Goal: Transaction & Acquisition: Purchase product/service

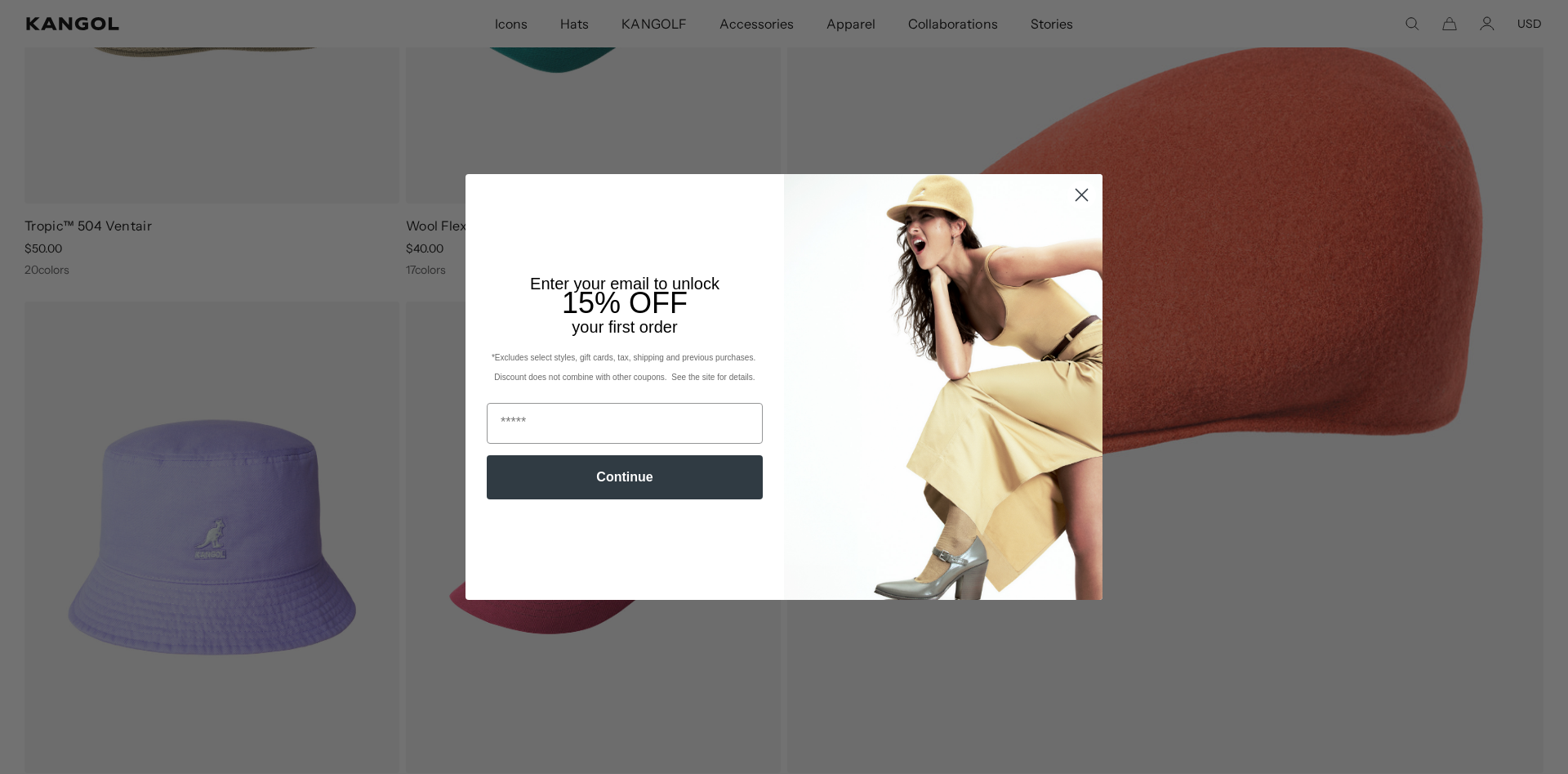
scroll to position [0, 336]
click at [1066, 190] on img "POPUP Form" at bounding box center [943, 386] width 318 height 425
click at [1080, 189] on circle "Close dialog" at bounding box center [1081, 195] width 27 height 27
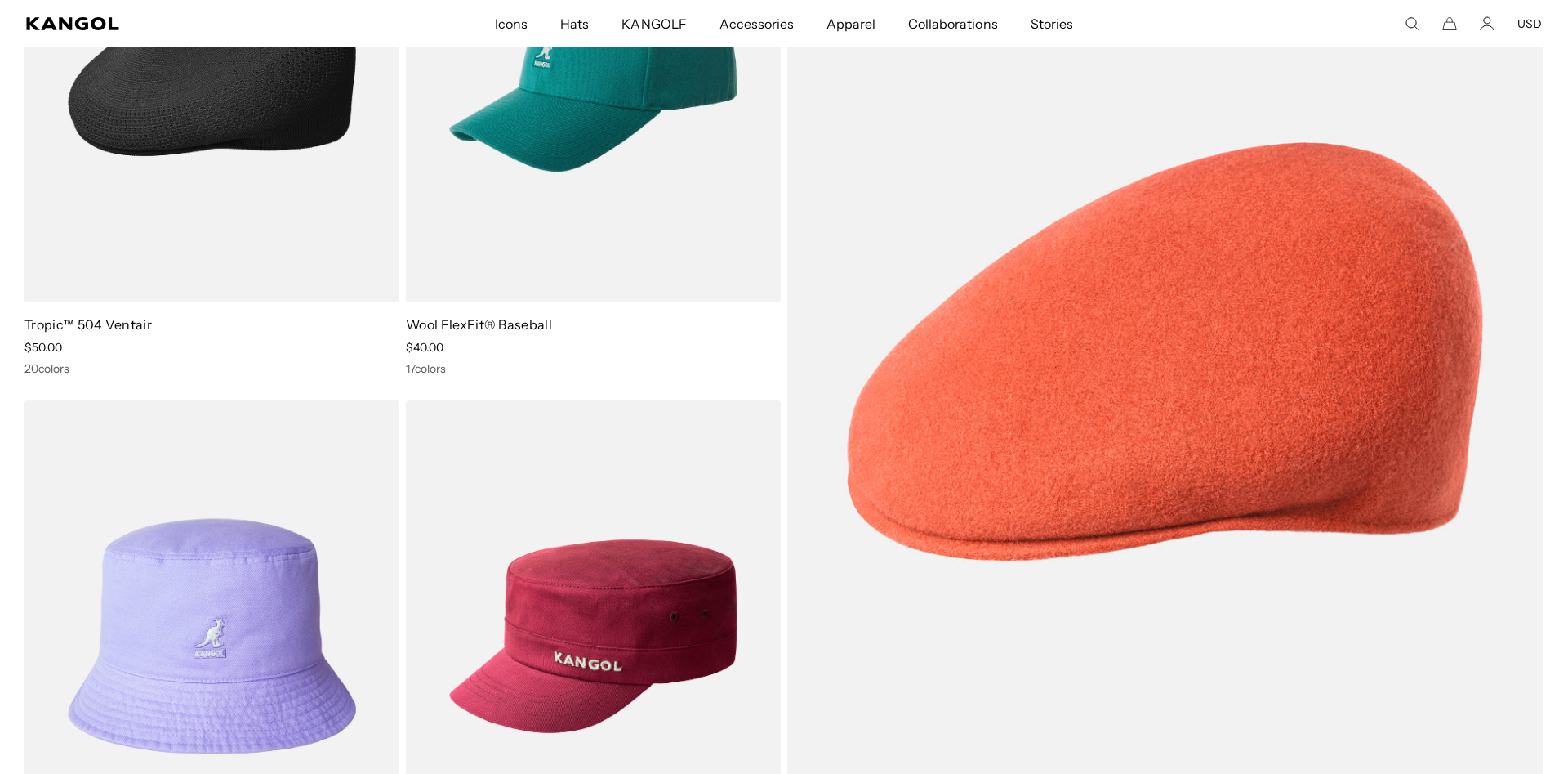
scroll to position [0, 0]
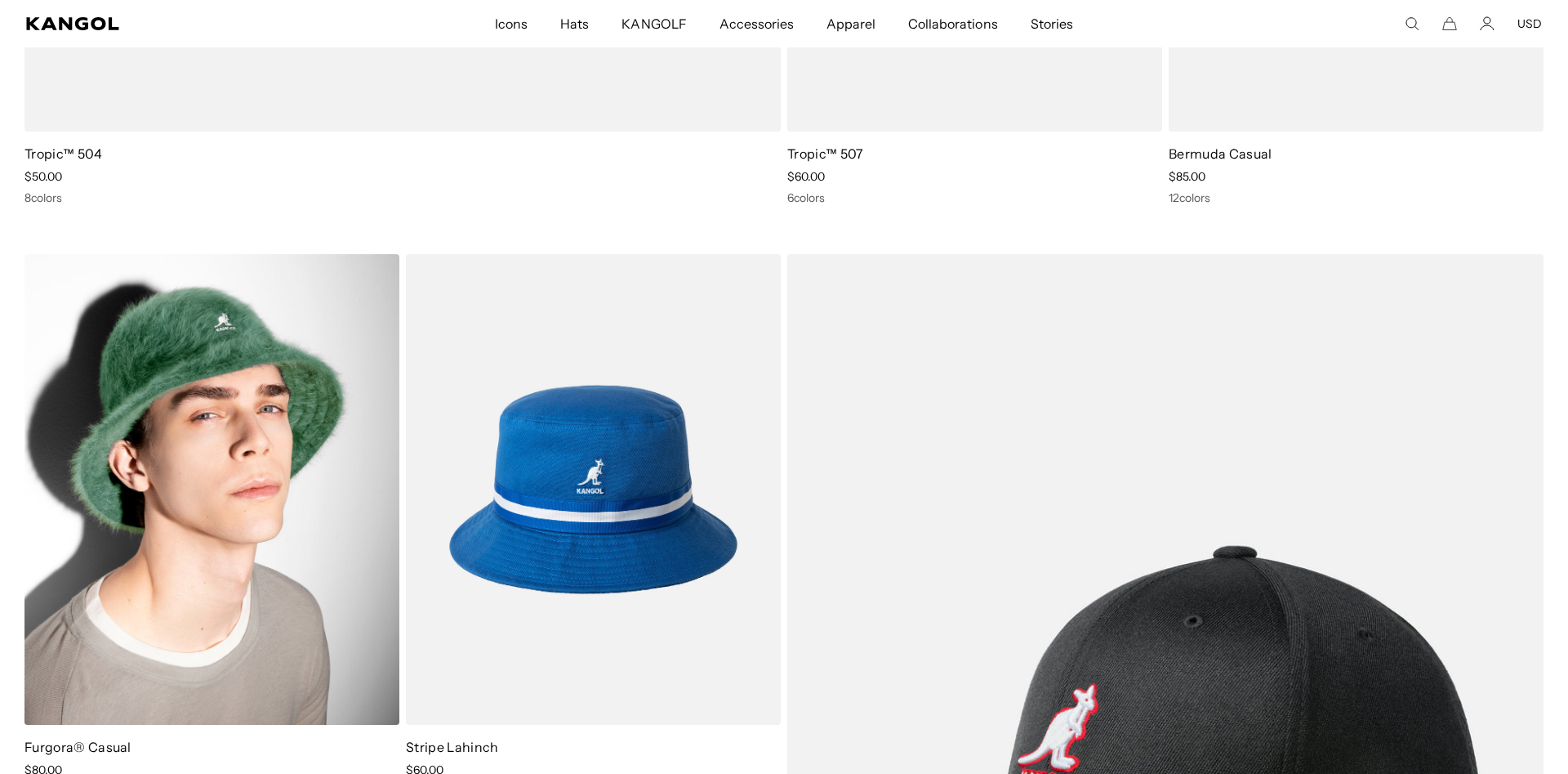
click at [137, 389] on img at bounding box center [211, 489] width 375 height 470
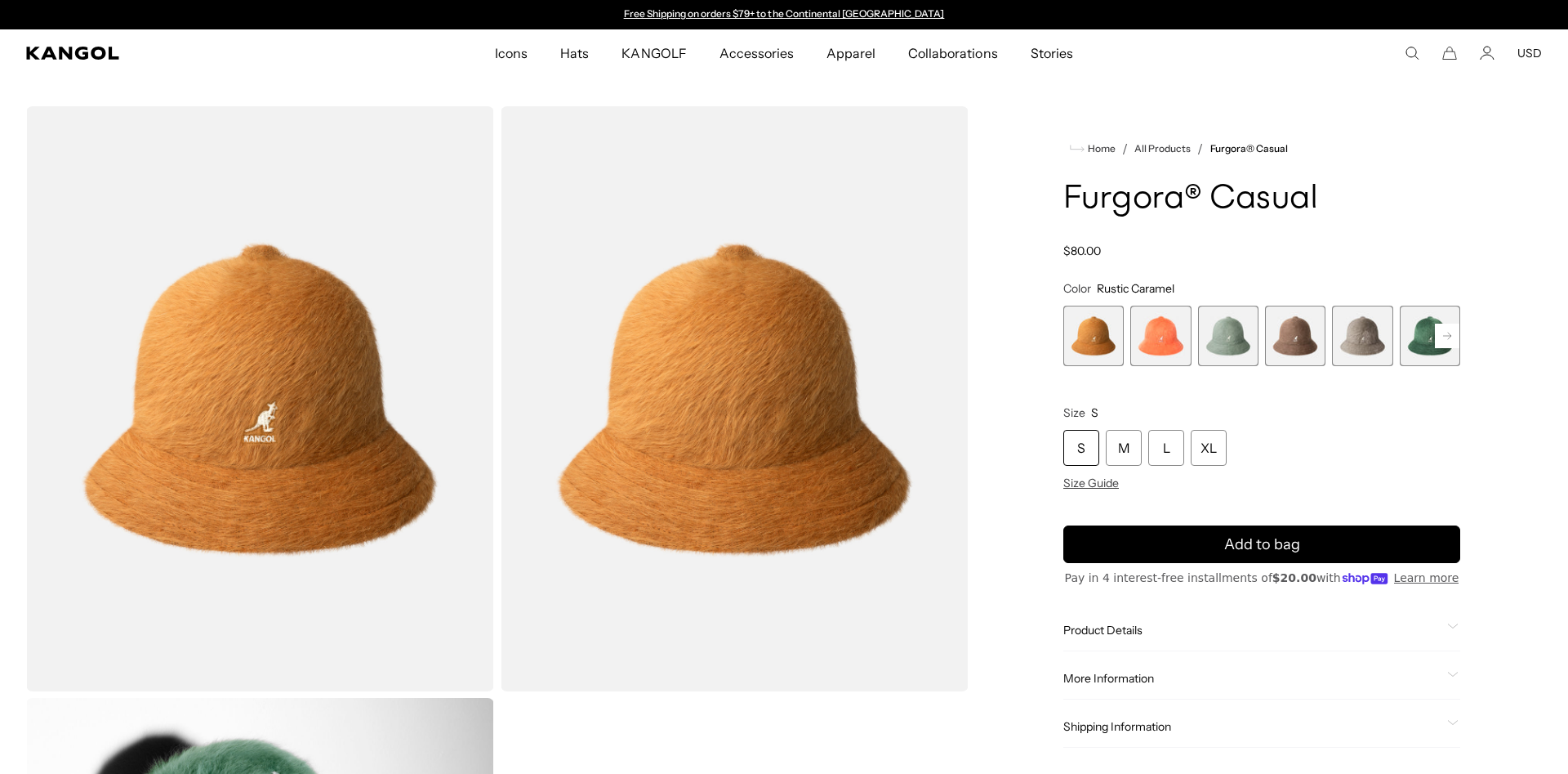
click at [1173, 345] on span "2 of 12" at bounding box center [1160, 336] width 61 height 61
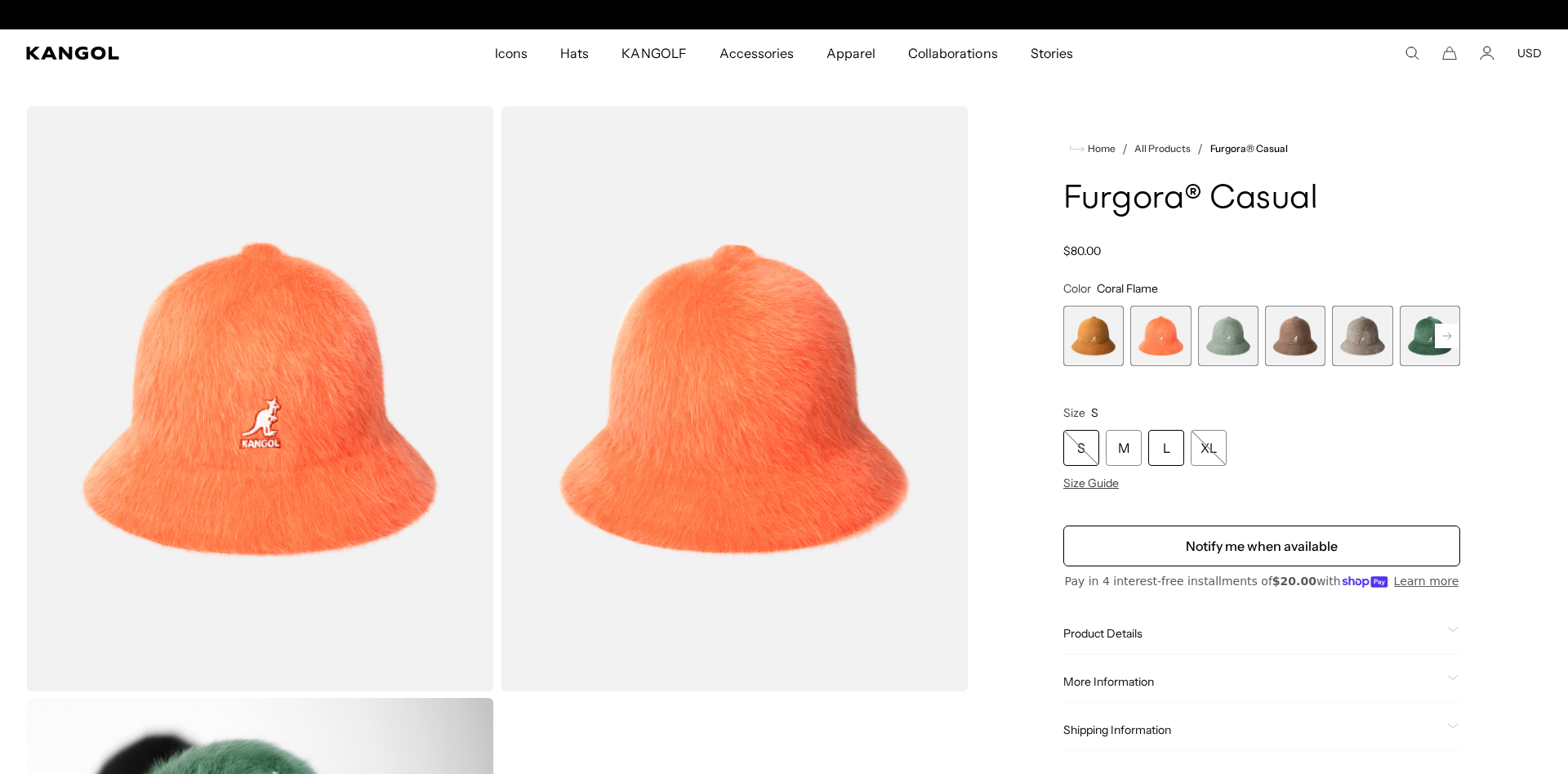
scroll to position [0, 336]
click at [1177, 447] on div "L" at bounding box center [1166, 447] width 36 height 36
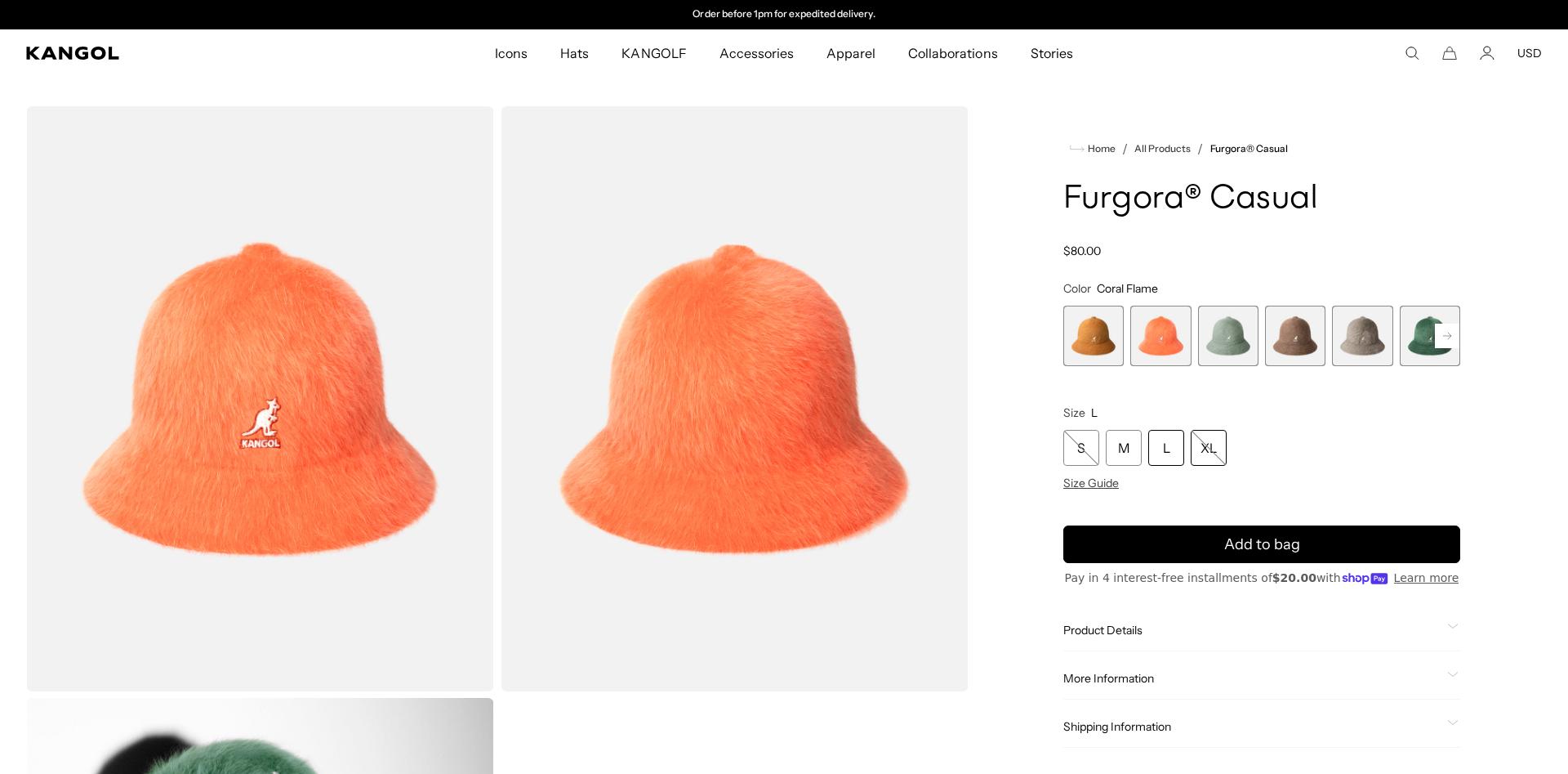
click at [1209, 455] on div "XL" at bounding box center [1208, 447] width 36 height 36
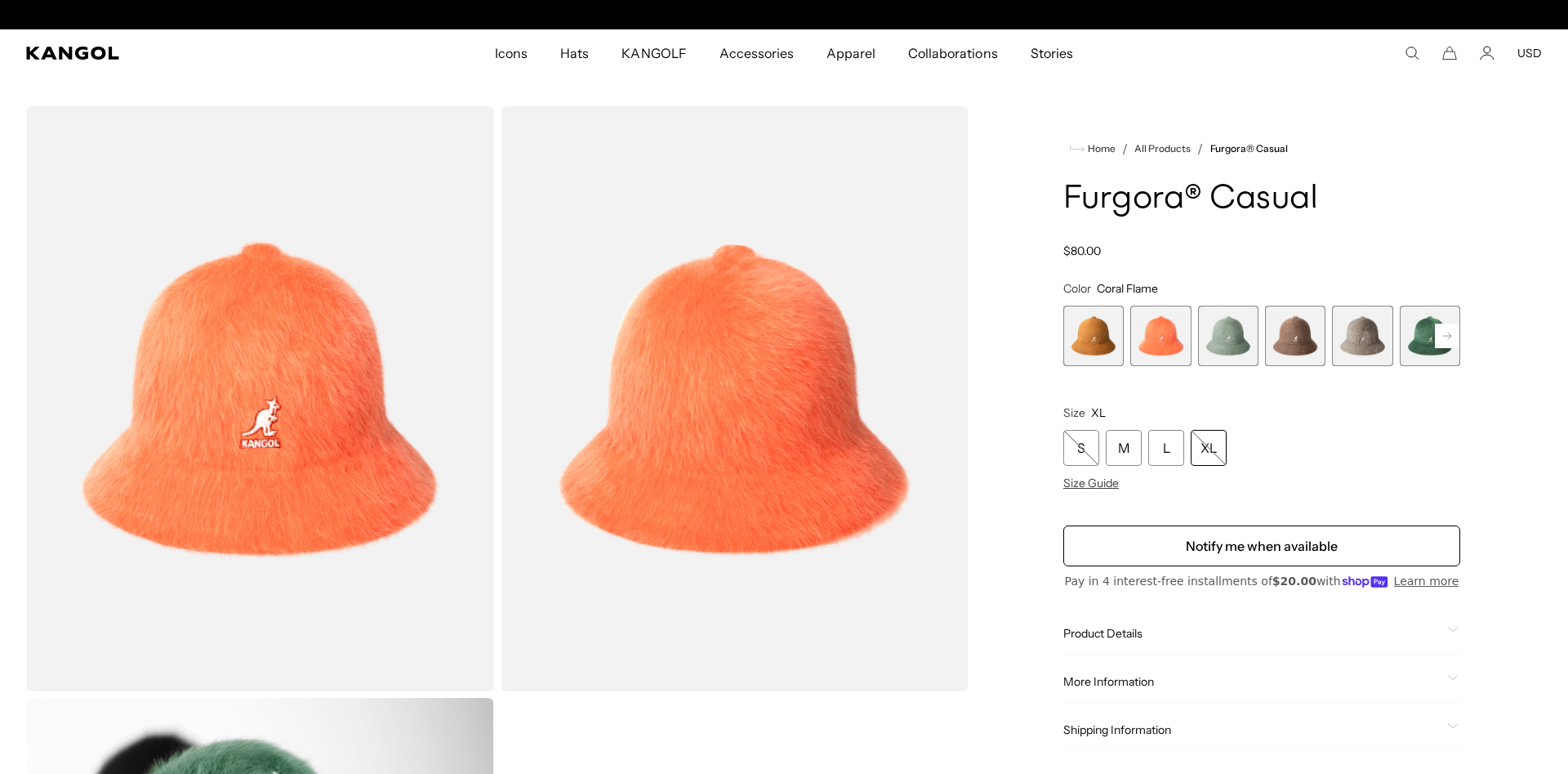
click at [1216, 438] on div "XL" at bounding box center [1208, 447] width 36 height 36
click at [1107, 482] on span "Size Guide" at bounding box center [1091, 483] width 56 height 15
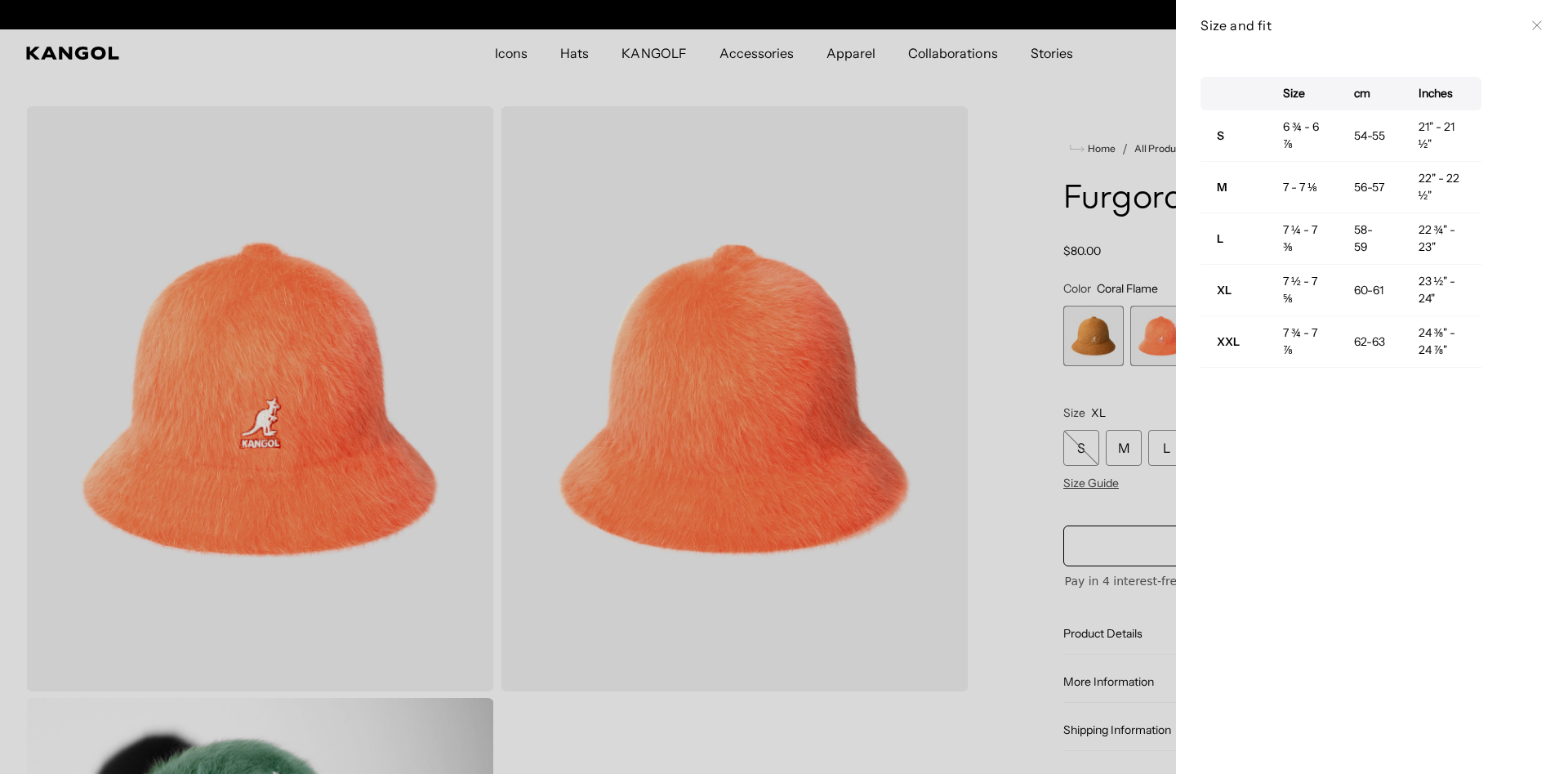
scroll to position [0, 336]
click at [1045, 192] on div at bounding box center [784, 387] width 1568 height 774
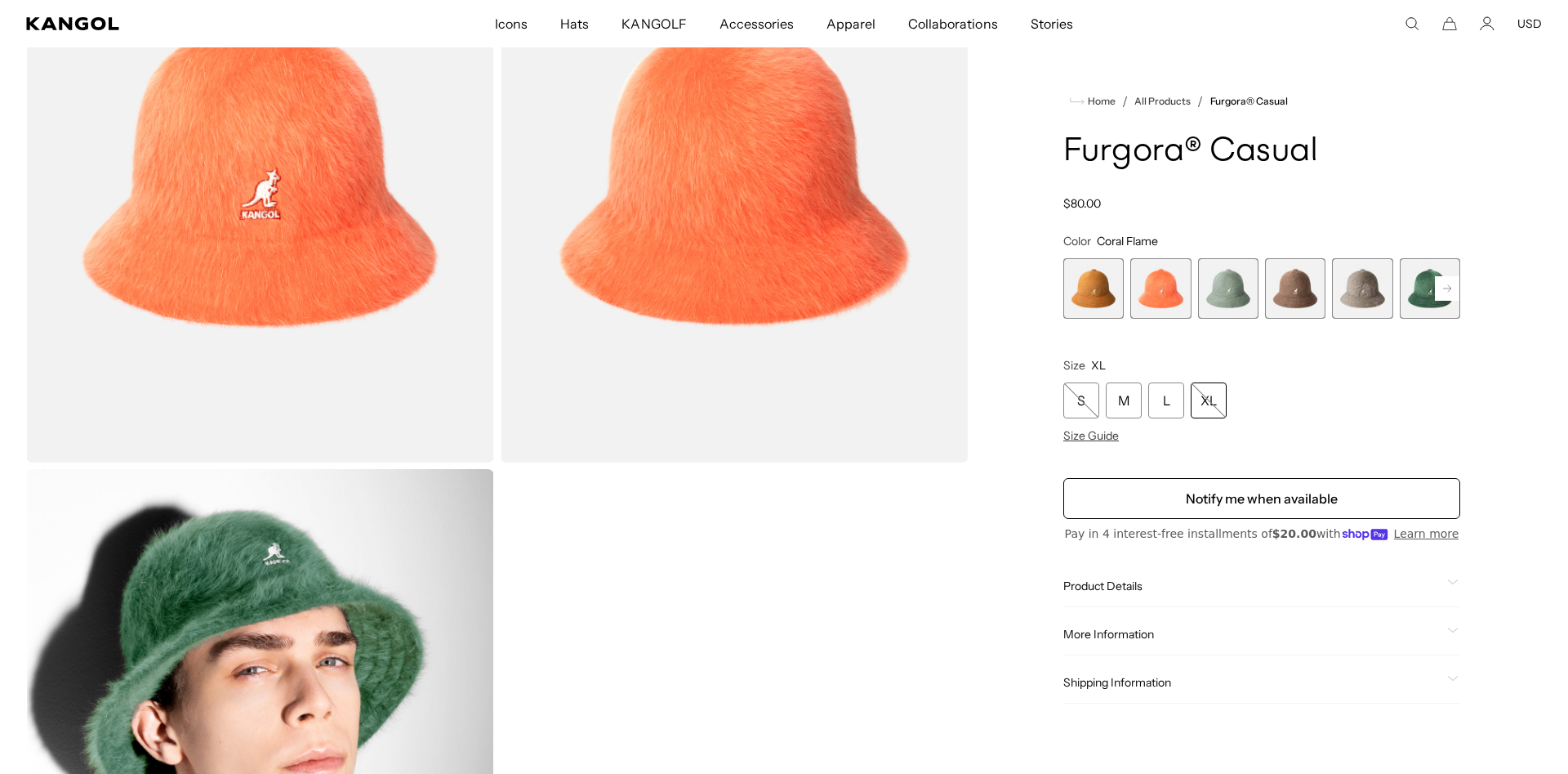
scroll to position [250, 0]
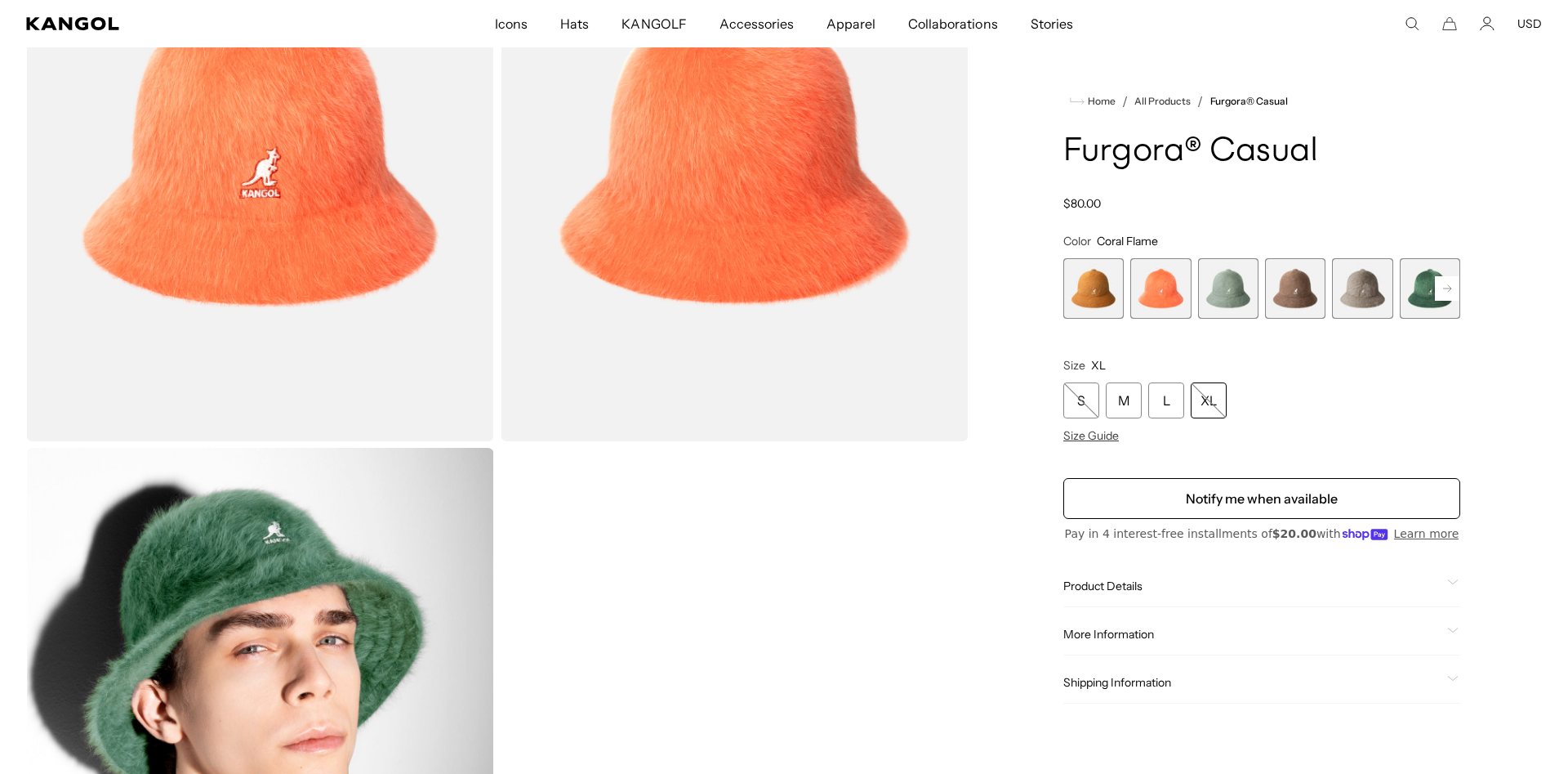
click at [1166, 279] on span "2 of 12" at bounding box center [1160, 289] width 61 height 61
click at [1217, 287] on span "3 of 12" at bounding box center [1228, 289] width 61 height 61
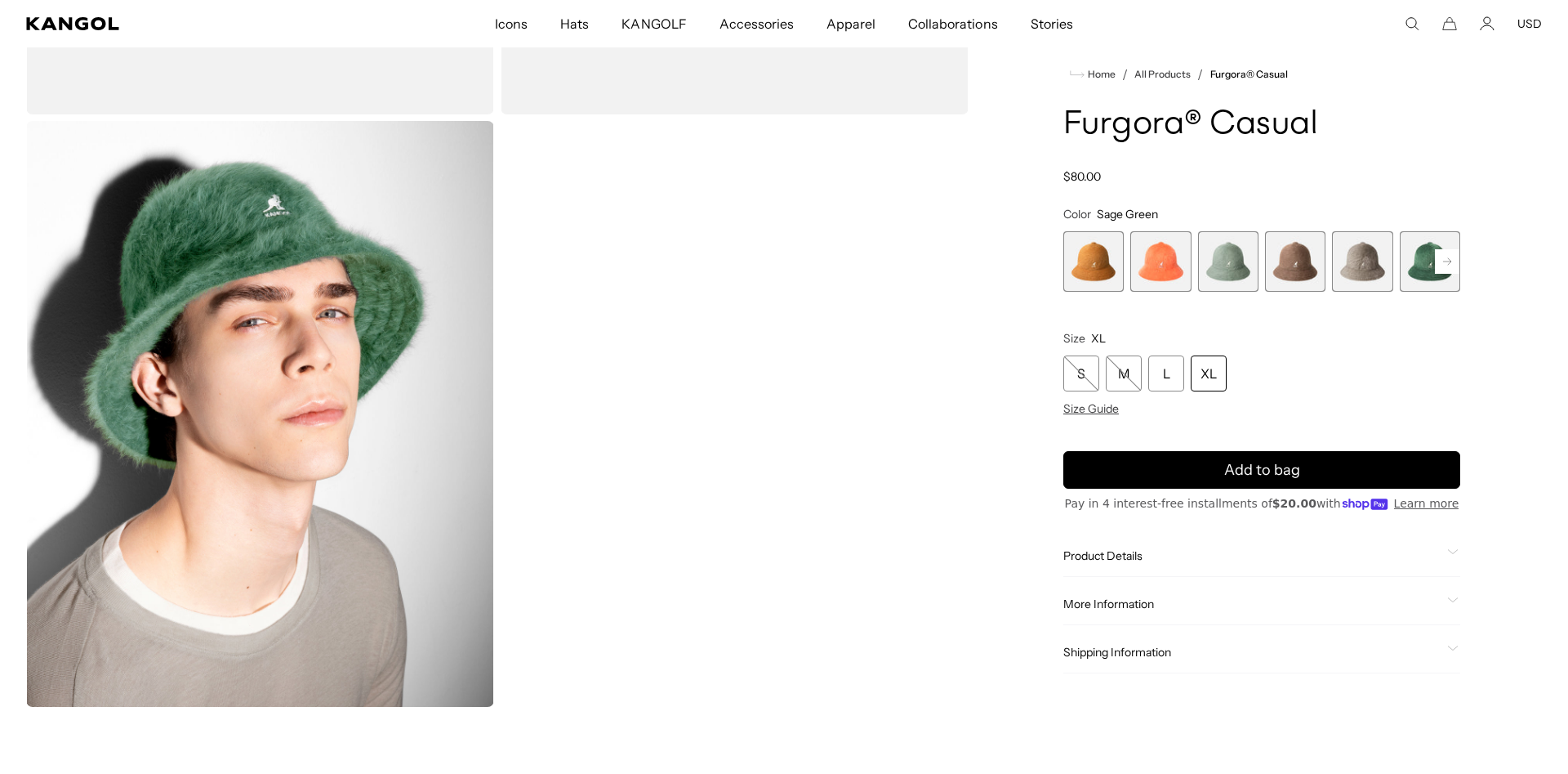
scroll to position [584, 0]
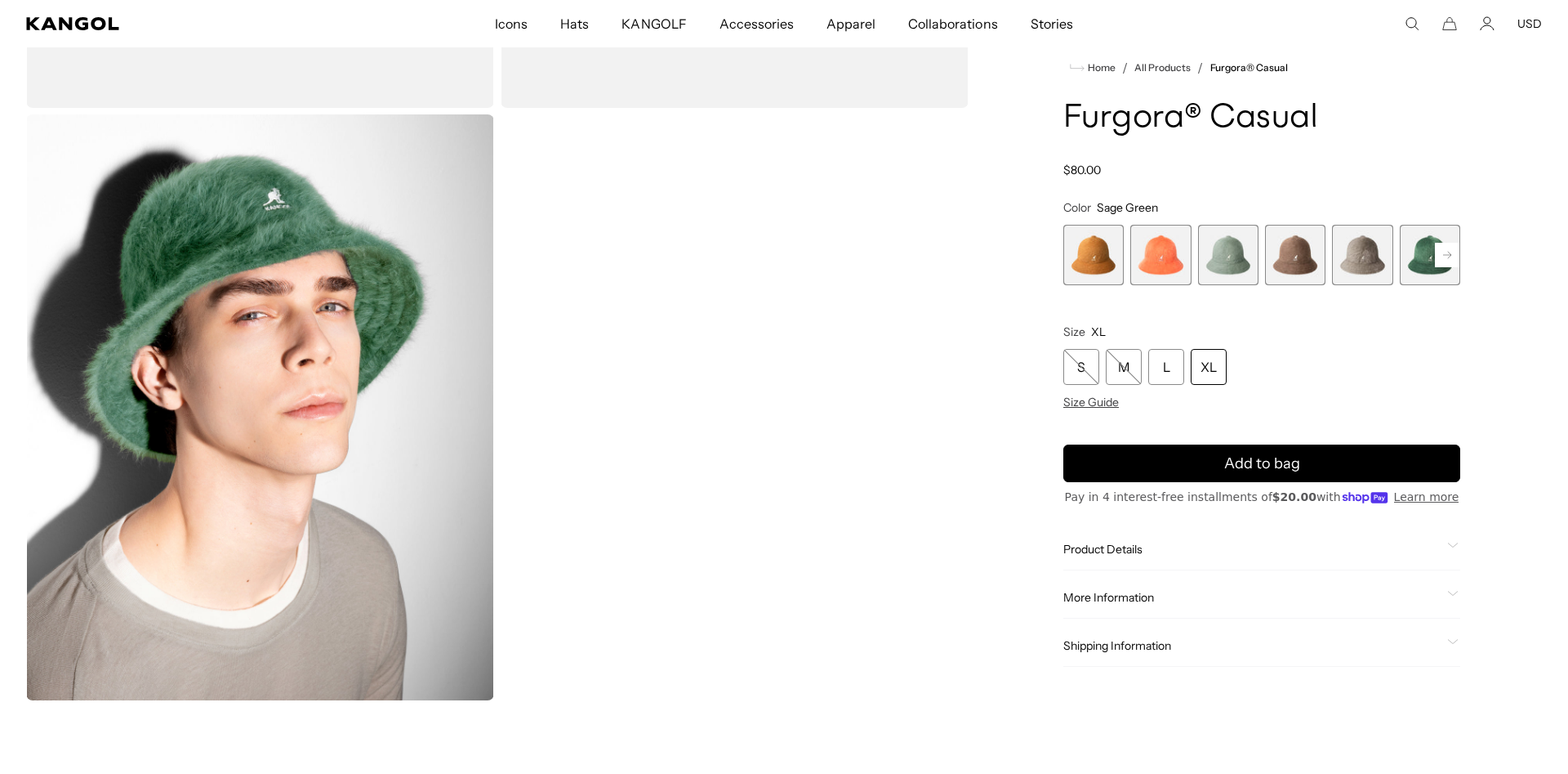
click at [1440, 254] on rect at bounding box center [1447, 255] width 24 height 24
click at [1366, 259] on span "9 of 12" at bounding box center [1362, 255] width 61 height 61
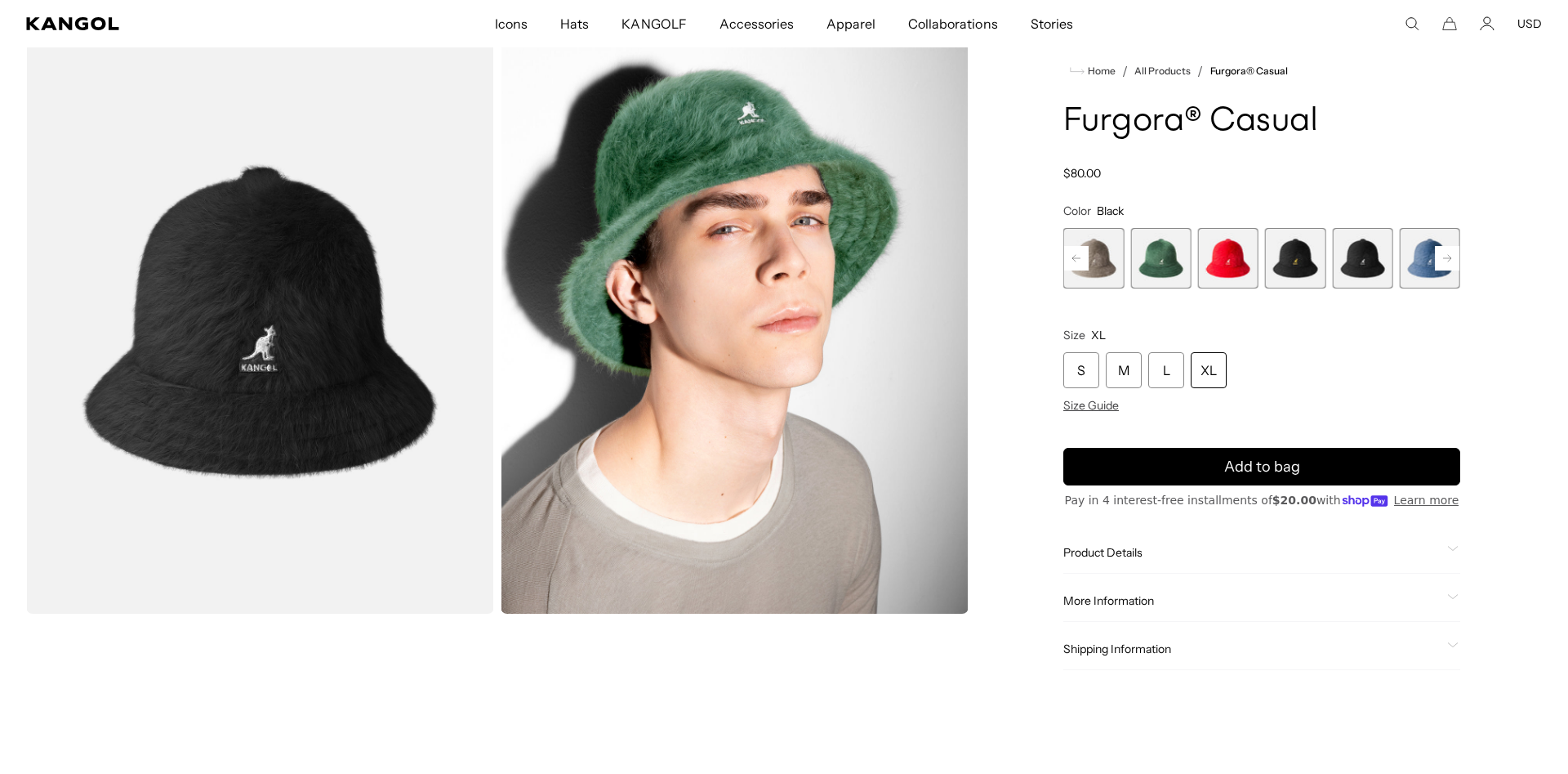
scroll to position [83, 0]
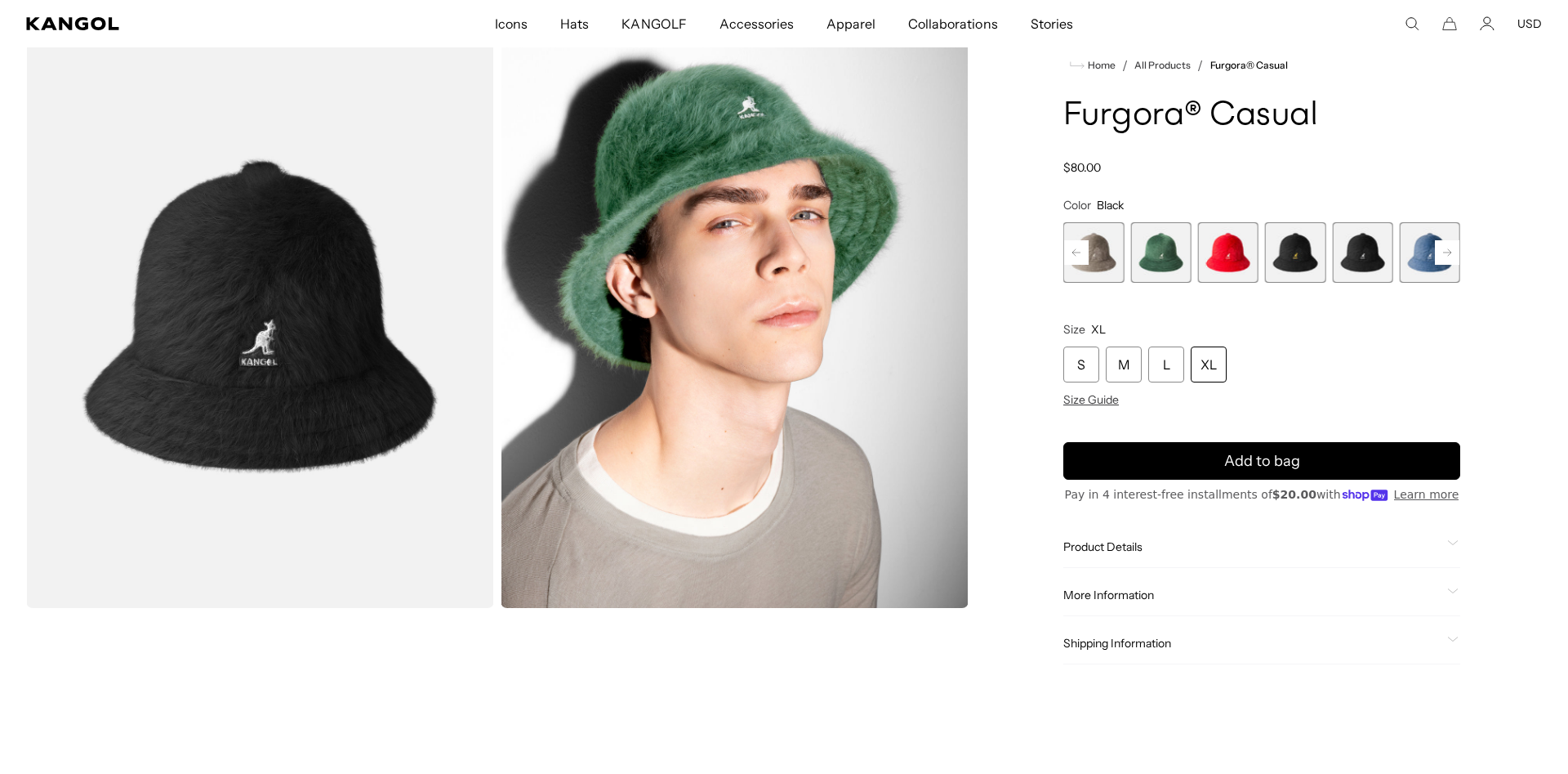
click at [1444, 254] on rect at bounding box center [1447, 252] width 24 height 24
click at [1444, 254] on div "Previous Next Rustic Caramel Variant sold out or unavailable Coral Flame Varian…" at bounding box center [1261, 253] width 397 height 61
click at [1444, 254] on span "12 of 12" at bounding box center [1430, 253] width 61 height 61
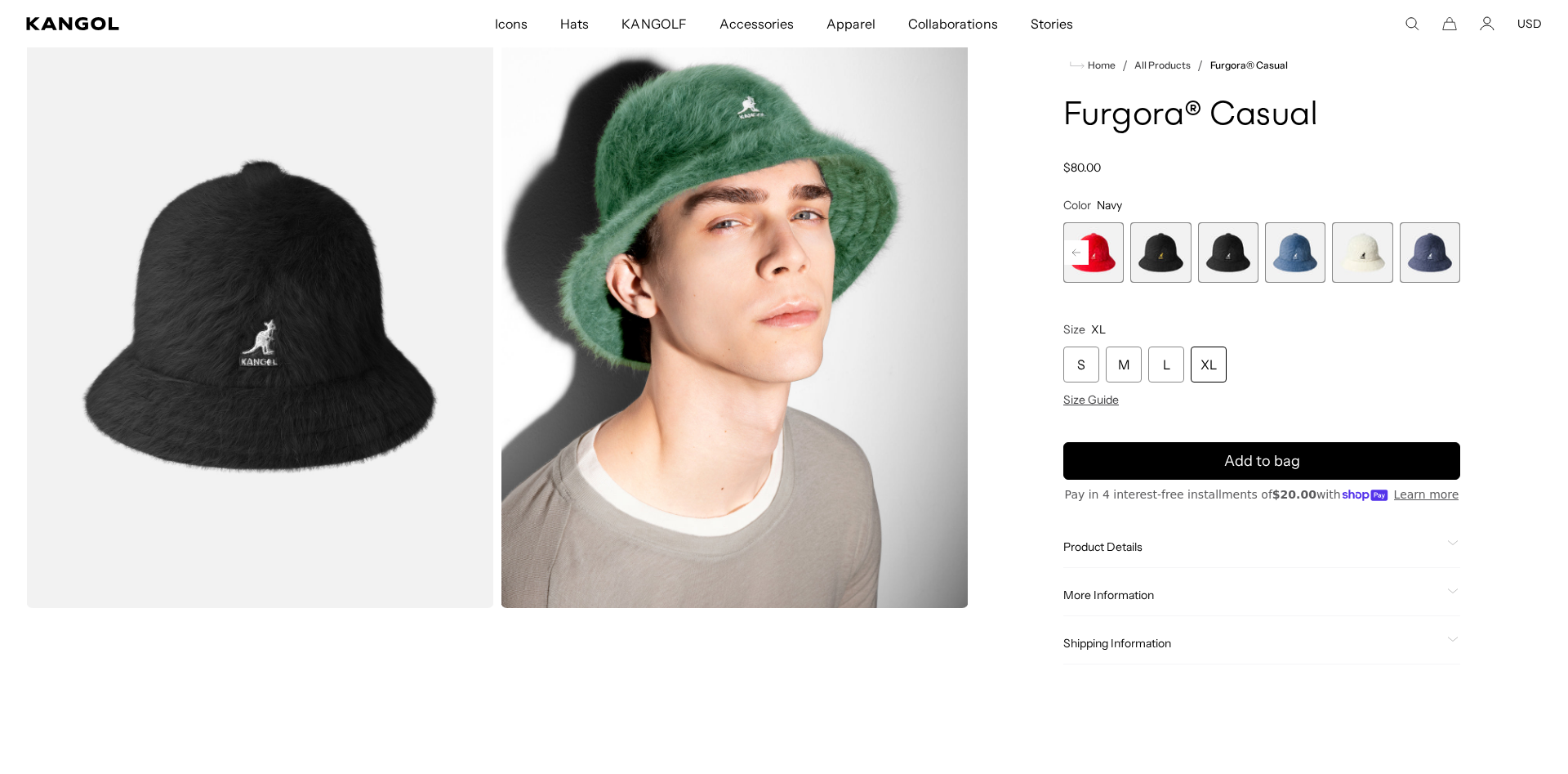
click at [1444, 254] on span "12 of 12" at bounding box center [1430, 253] width 61 height 61
